Goal: Transaction & Acquisition: Purchase product/service

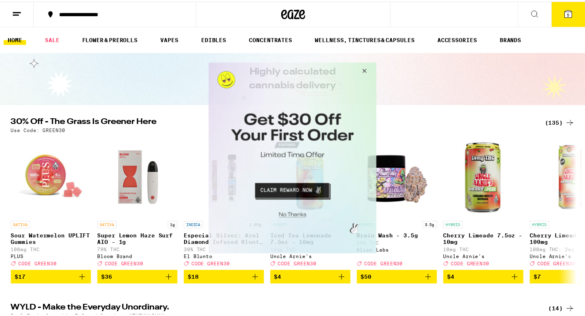
click at [367, 70] on button "Close Modal" at bounding box center [365, 71] width 22 height 19
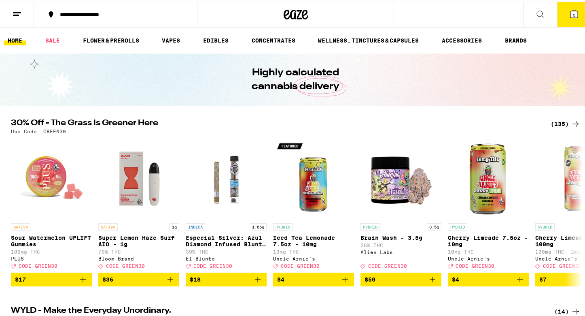
click at [558, 123] on div "(135)" at bounding box center [566, 122] width 30 height 10
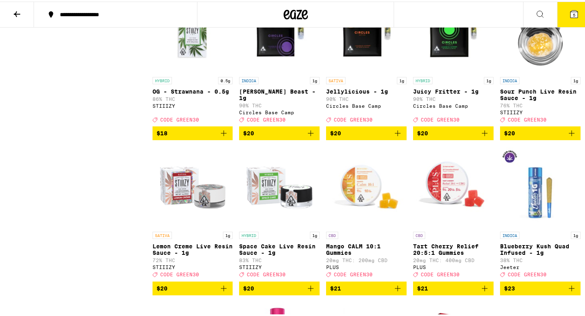
scroll to position [1349, 0]
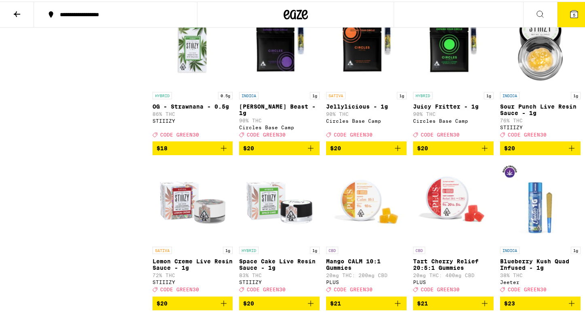
click at [311, 151] on icon "Add to bag" at bounding box center [311, 147] width 10 height 10
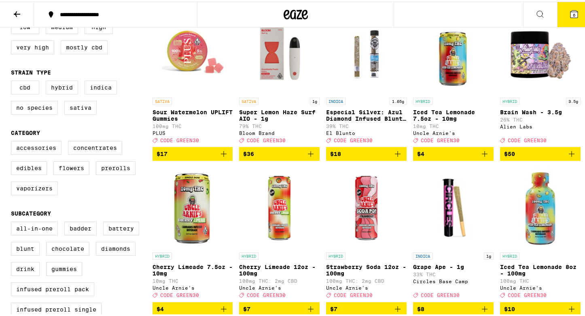
scroll to position [118, 0]
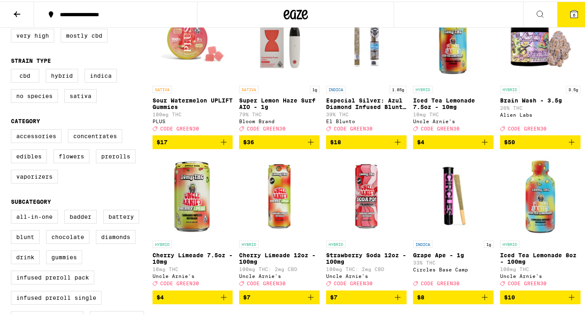
click at [482, 300] on icon "Add to bag" at bounding box center [485, 296] width 10 height 10
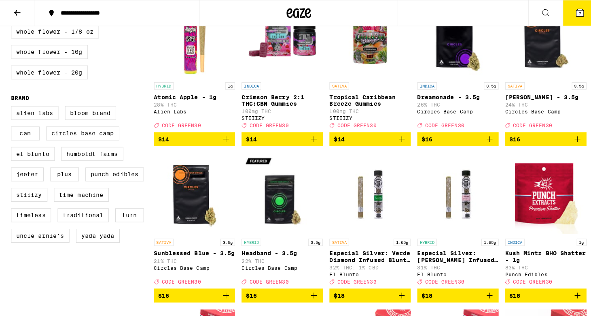
scroll to position [631, 0]
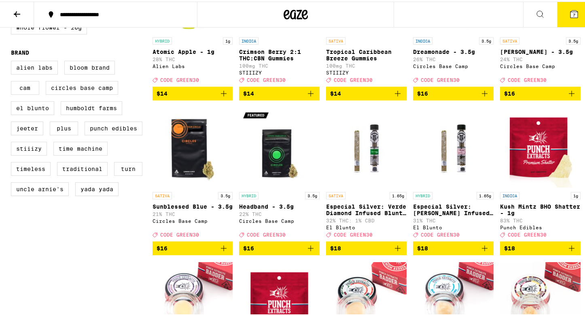
click at [395, 249] on icon "Add to bag" at bounding box center [398, 247] width 6 height 6
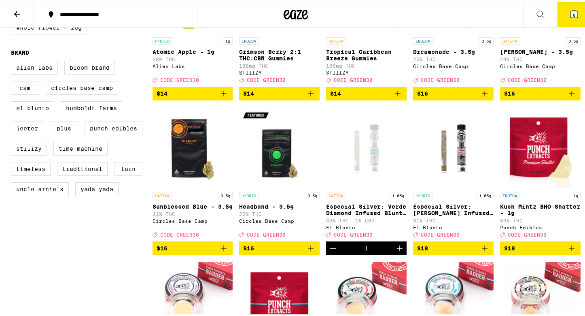
click at [574, 11] on button "8" at bounding box center [574, 12] width 34 height 25
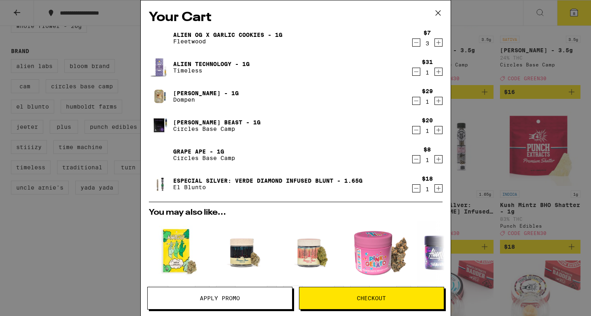
click at [413, 104] on icon "Decrement" at bounding box center [416, 101] width 7 height 10
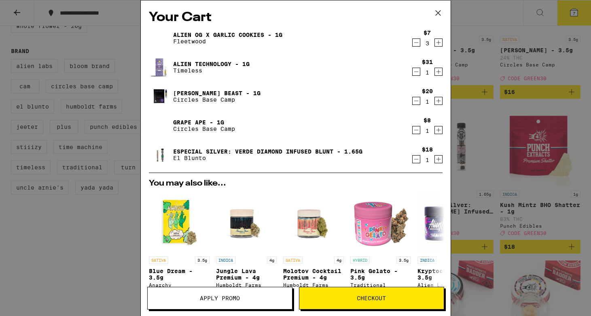
click at [413, 71] on icon "Decrement" at bounding box center [416, 72] width 7 height 10
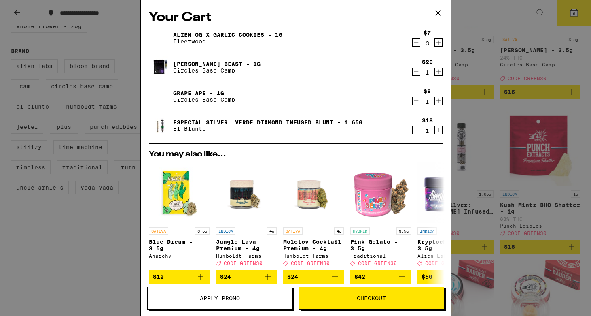
click at [413, 42] on icon "Decrement" at bounding box center [416, 43] width 7 height 10
click at [413, 43] on icon "Decrement" at bounding box center [416, 43] width 7 height 10
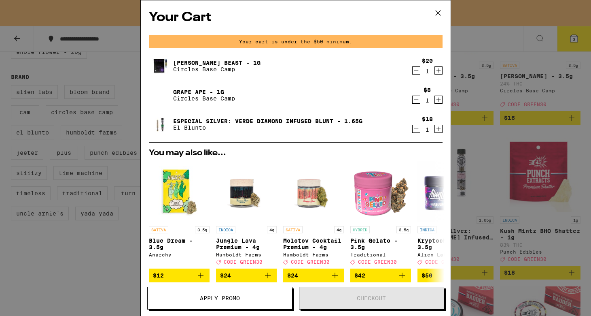
click at [440, 17] on icon at bounding box center [438, 13] width 12 height 12
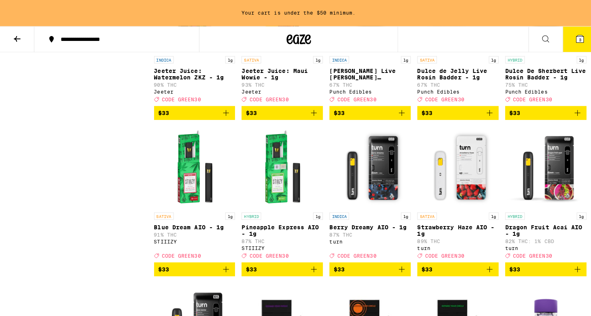
scroll to position [3121, 0]
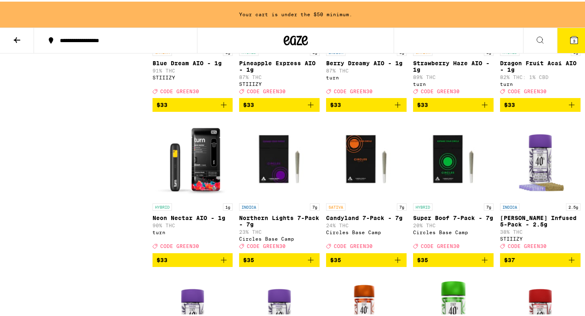
click at [222, 108] on icon "Add to bag" at bounding box center [224, 103] width 10 height 10
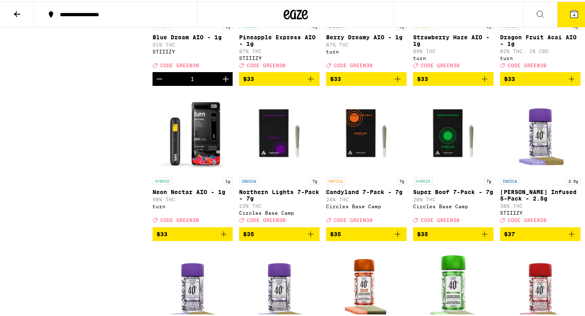
click at [559, 18] on button "4" at bounding box center [574, 12] width 34 height 25
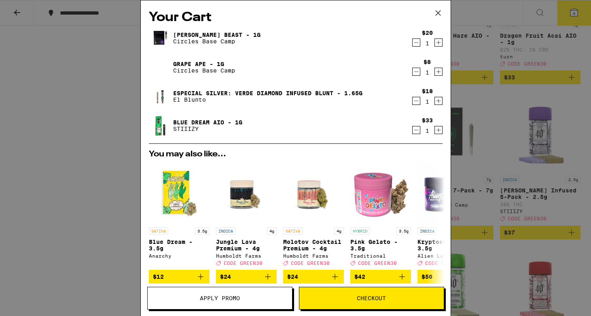
click at [413, 47] on icon "Decrement" at bounding box center [416, 43] width 7 height 10
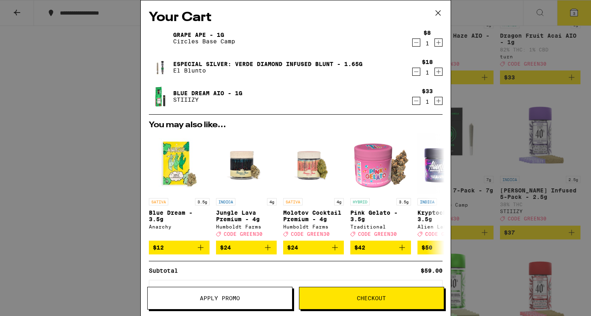
click at [474, 147] on div "Your Cart Grape Ape - 1g Circles Base Camp $8 1 Especial Silver: Verde Diamond …" at bounding box center [295, 158] width 591 height 316
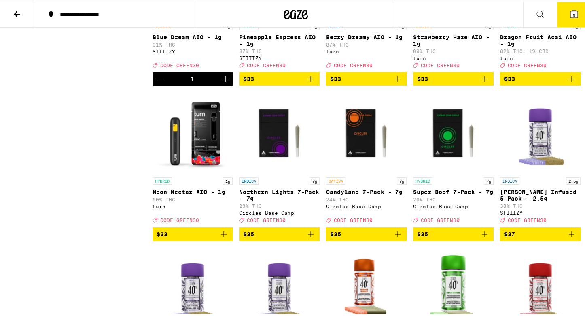
click at [571, 10] on icon at bounding box center [574, 12] width 7 height 7
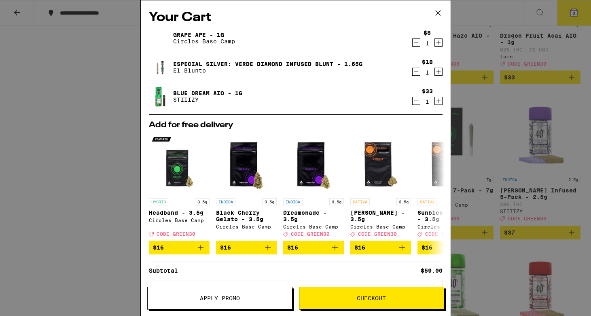
click at [202, 297] on span "Apply Promo" at bounding box center [220, 298] width 40 height 6
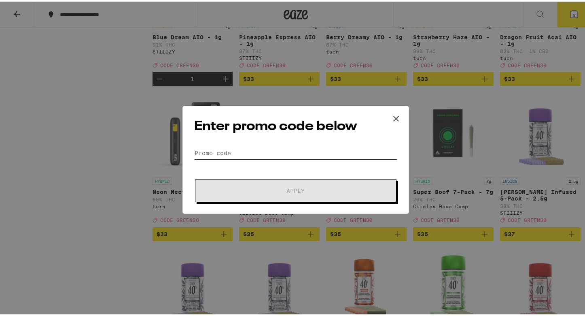
click at [247, 149] on input "Promo Code" at bounding box center [295, 151] width 203 height 12
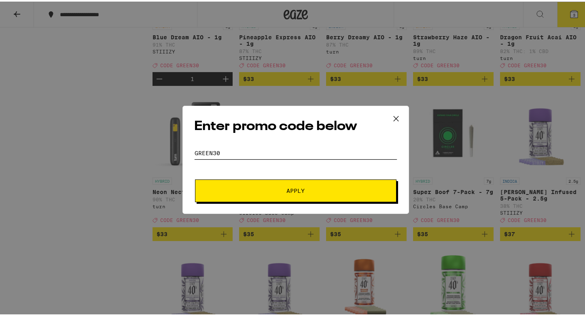
type input "GREEN30"
click at [312, 194] on button "Apply" at bounding box center [296, 189] width 202 height 23
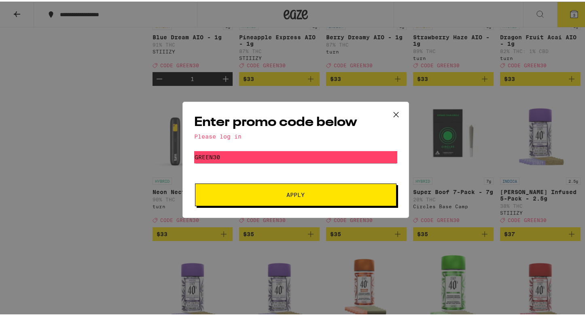
click at [355, 195] on span "Apply" at bounding box center [296, 193] width 146 height 6
click at [397, 109] on icon at bounding box center [396, 113] width 12 height 12
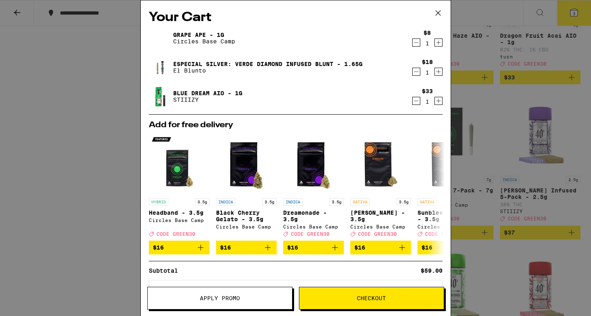
click at [436, 17] on icon at bounding box center [438, 13] width 12 height 12
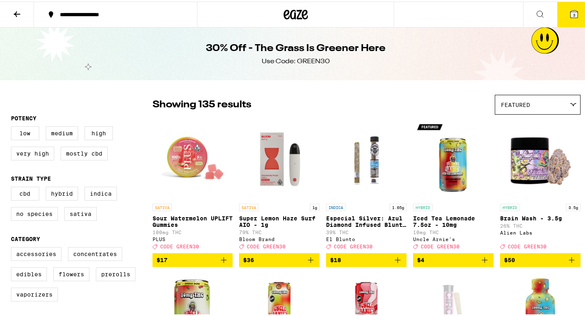
click at [540, 44] on div "30% Off - The Grass Is Greener Here Use Code: GREEN30" at bounding box center [295, 52] width 591 height 53
click at [276, 20] on div at bounding box center [295, 13] width 197 height 26
click at [301, 12] on icon at bounding box center [296, 13] width 24 height 15
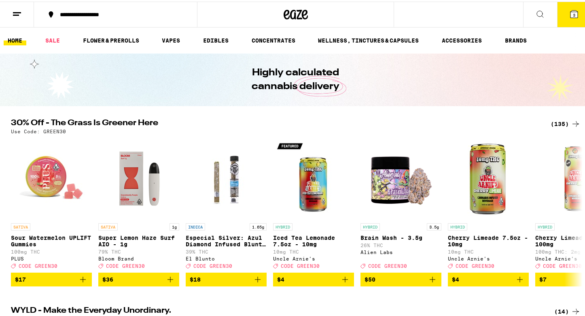
click at [15, 18] on button at bounding box center [17, 12] width 34 height 25
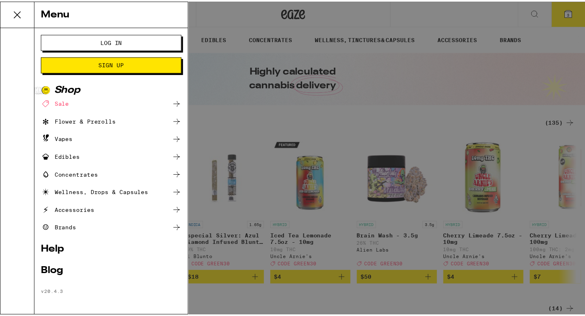
scroll to position [2, 0]
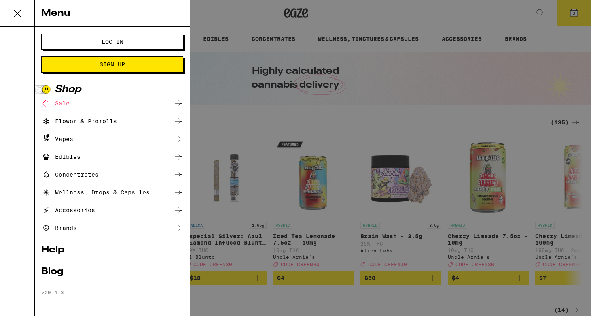
click at [96, 40] on span "Log In" at bounding box center [112, 42] width 76 height 6
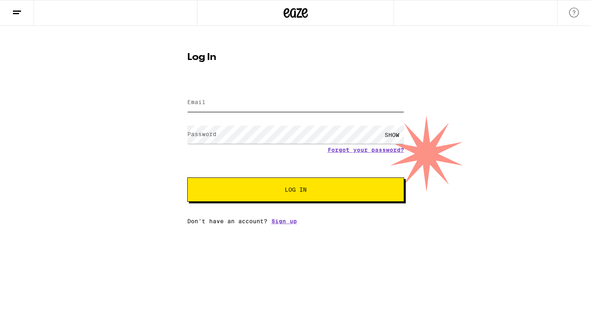
type input "[EMAIL_ADDRESS][DOMAIN_NAME]"
click at [319, 191] on span "Log In" at bounding box center [295, 190] width 151 height 6
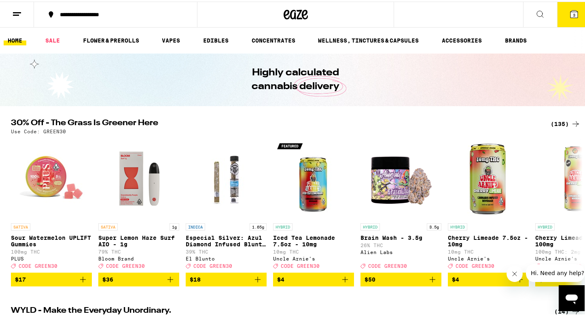
click at [575, 23] on button "3" at bounding box center [574, 12] width 34 height 25
click at [571, 10] on icon at bounding box center [574, 12] width 7 height 7
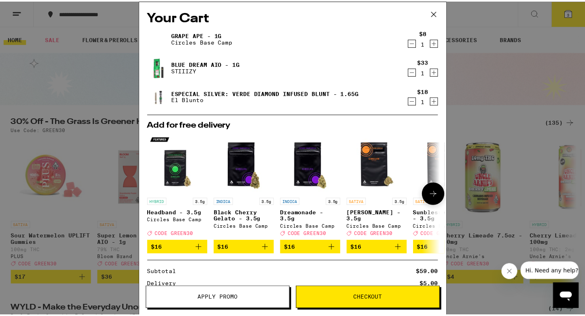
scroll to position [87, 0]
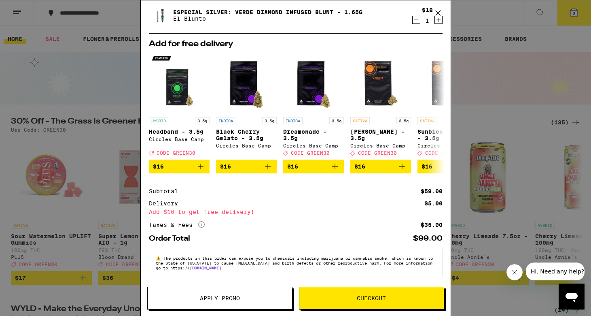
click at [240, 308] on button "Apply Promo" at bounding box center [219, 298] width 145 height 23
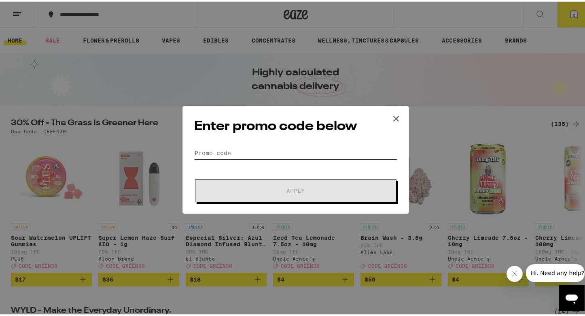
click at [286, 154] on input "Promo Code" at bounding box center [295, 151] width 203 height 12
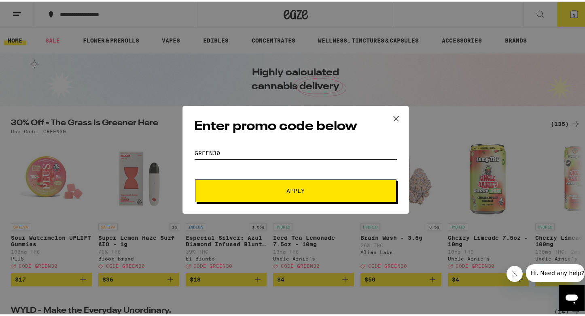
type input "GREEN30"
click at [304, 186] on span "Apply" at bounding box center [296, 189] width 146 height 6
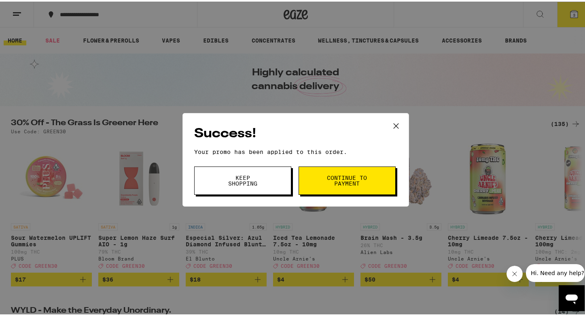
click at [345, 179] on span "Continue to payment" at bounding box center [347, 178] width 41 height 11
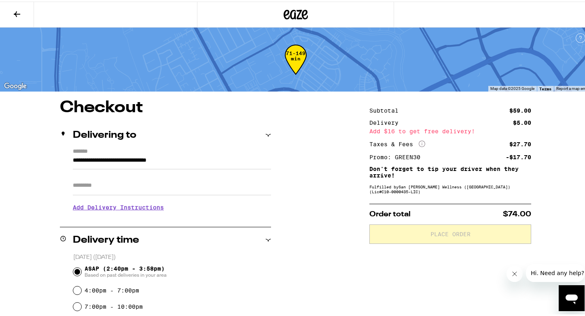
click at [421, 144] on icon at bounding box center [422, 142] width 6 height 6
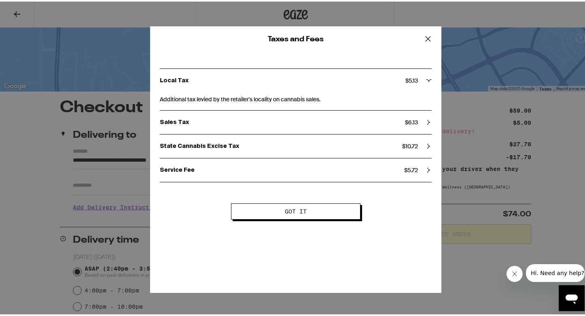
click at [416, 170] on div "Service Fee $ 5.72" at bounding box center [296, 168] width 272 height 7
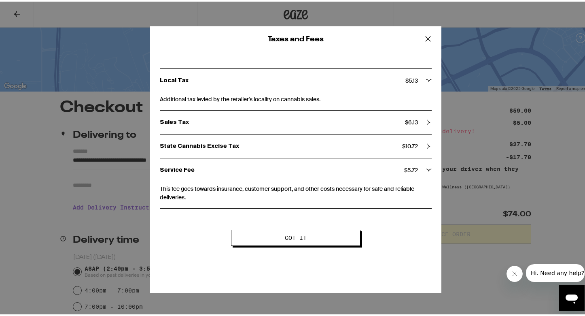
click at [412, 138] on div "State Cannabis Excise Tax $ 10.72" at bounding box center [296, 144] width 272 height 23
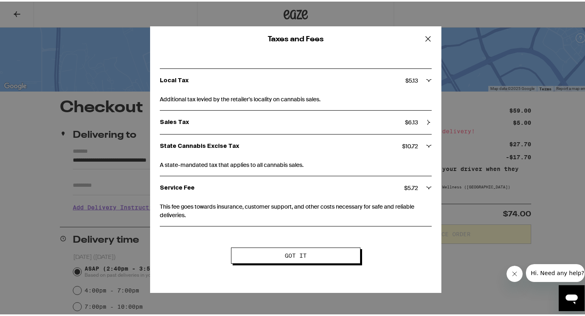
click at [412, 119] on span "$ 6.13" at bounding box center [411, 120] width 13 height 7
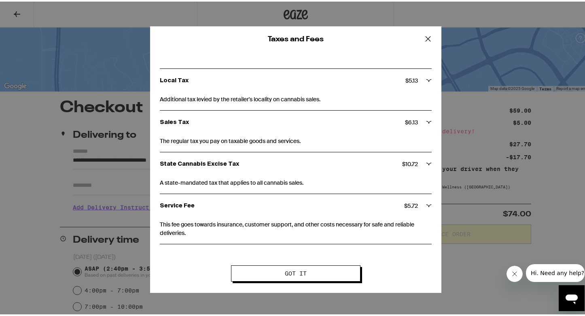
click at [427, 35] on icon at bounding box center [428, 37] width 12 height 12
